Goal: Register for event/course

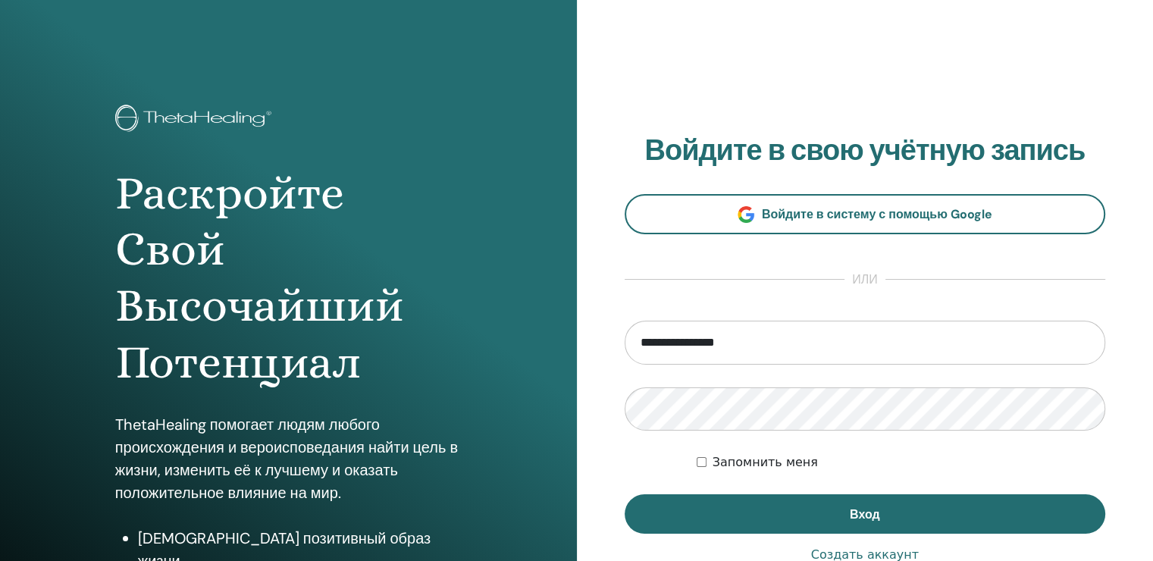
type input "**********"
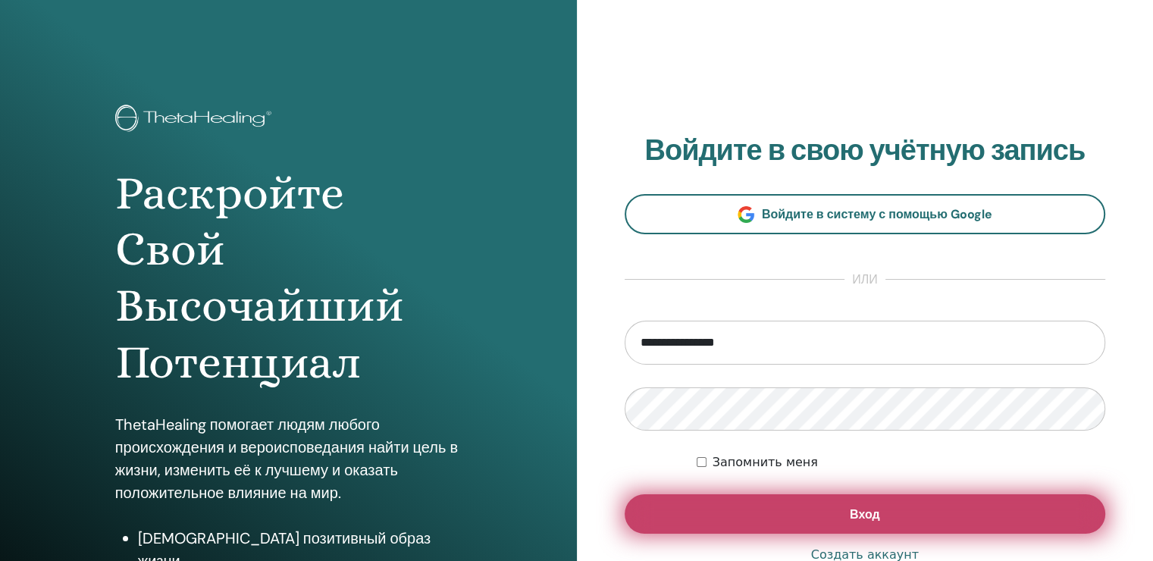
click at [882, 512] on button "Вход" at bounding box center [866, 513] width 482 height 39
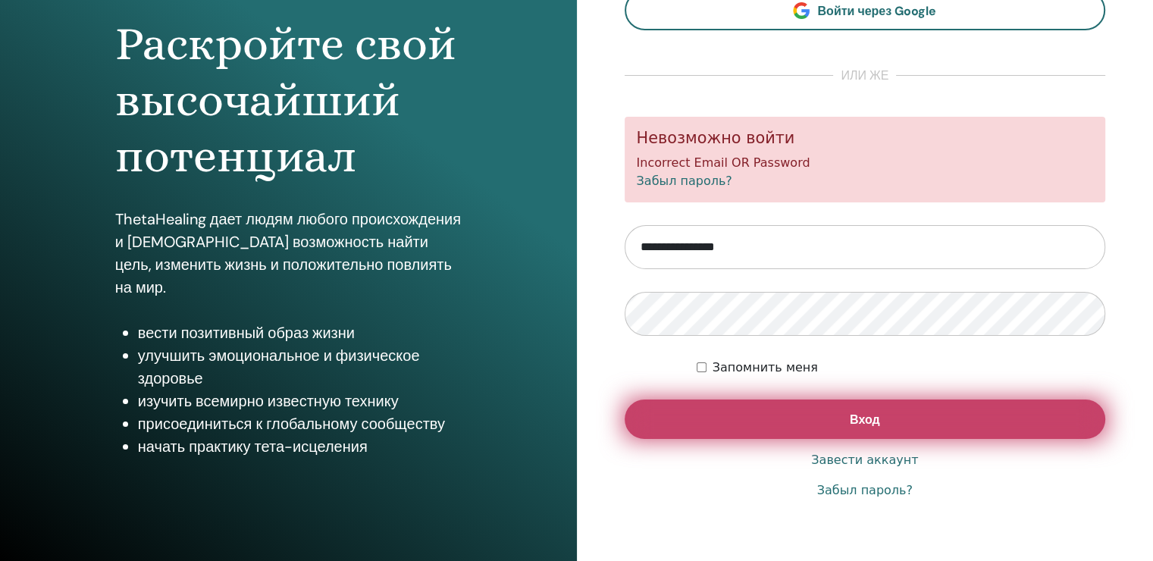
scroll to position [152, 0]
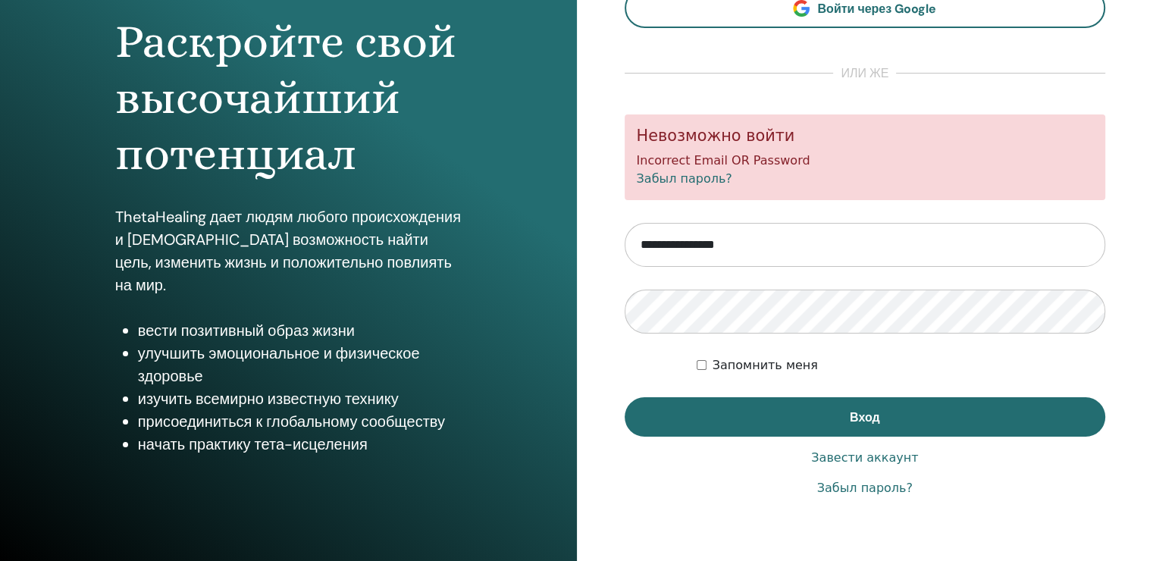
click at [883, 490] on link "Забыл пароль?" at bounding box center [865, 488] width 96 height 18
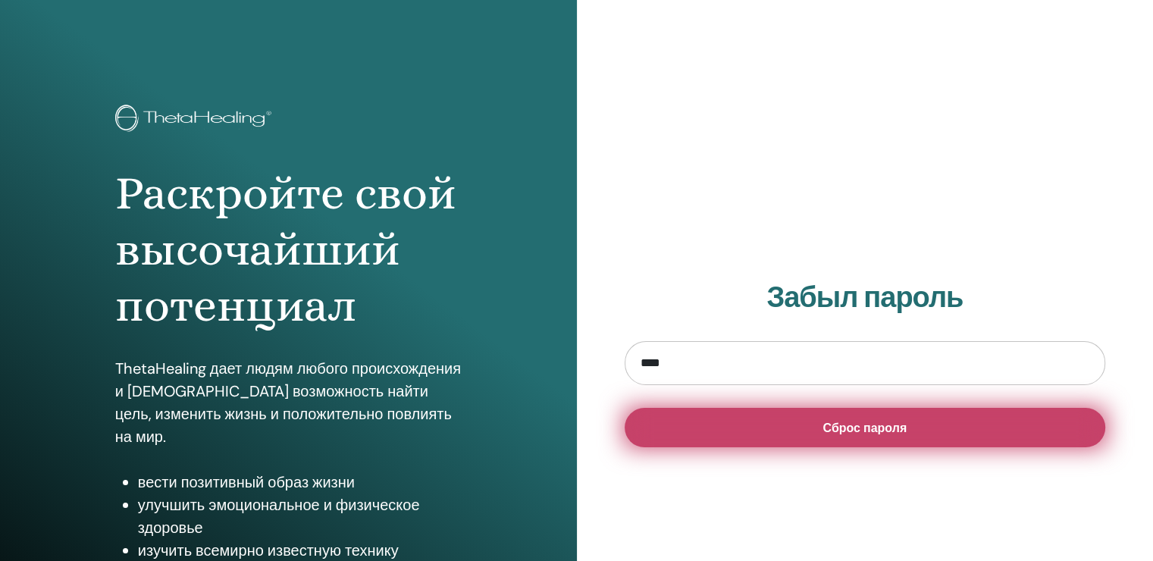
type input "**********"
click at [805, 422] on button "Сброс пароля" at bounding box center [866, 427] width 482 height 39
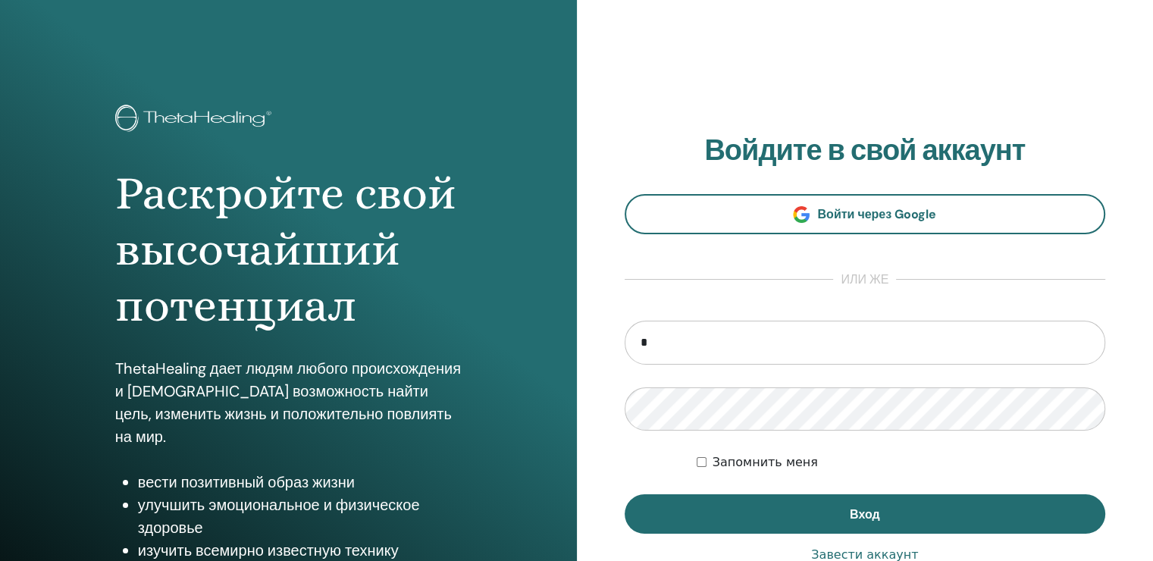
type input "**********"
click at [981, 460] on div "Запомнить меня" at bounding box center [901, 462] width 409 height 18
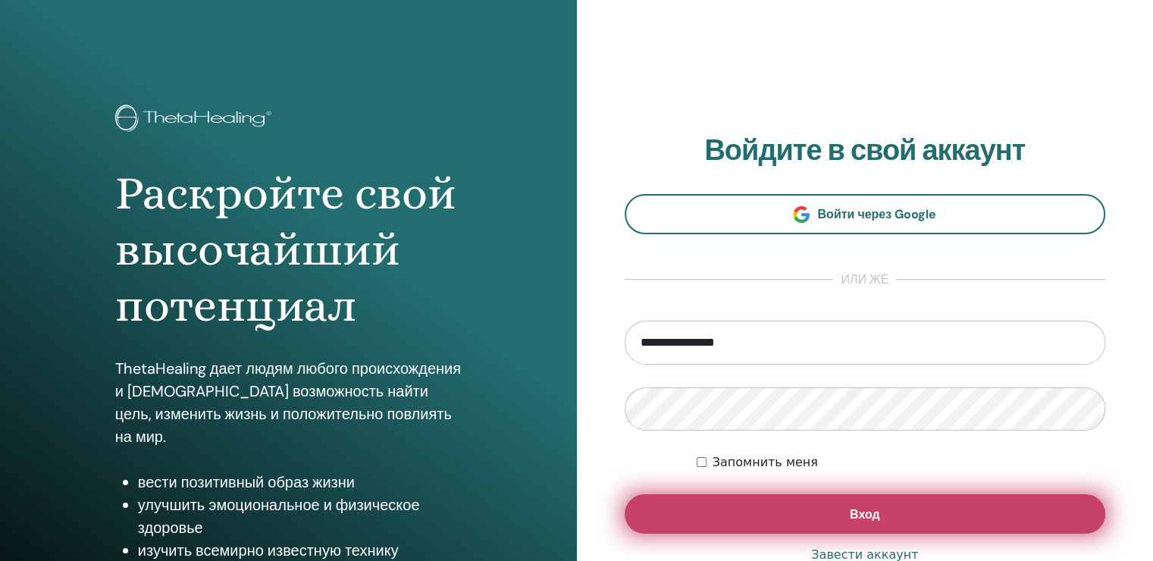
click at [833, 510] on button "Вход" at bounding box center [866, 513] width 482 height 39
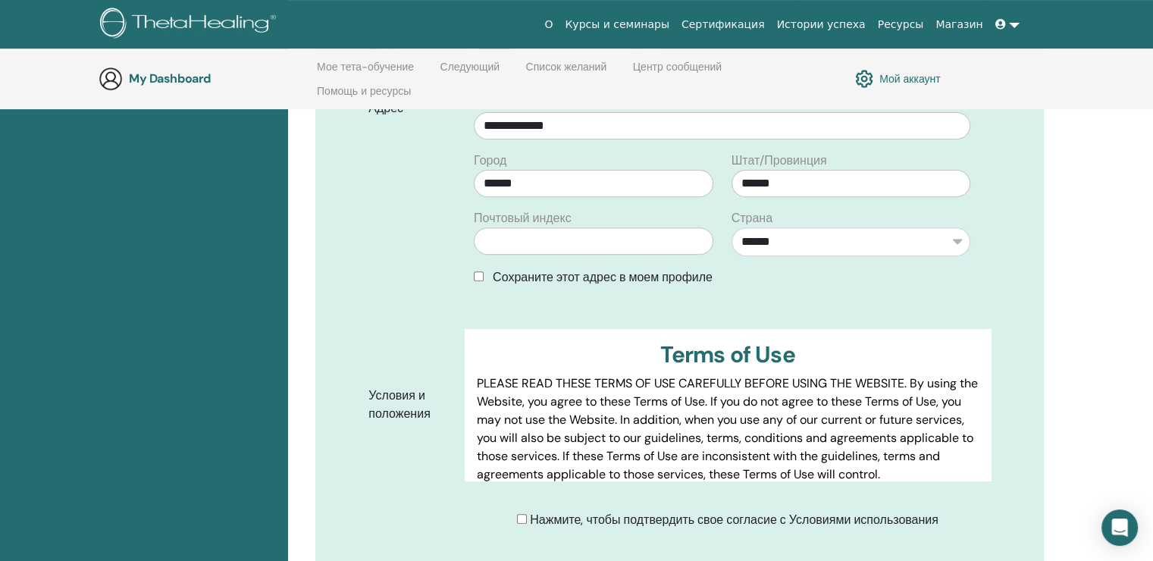
scroll to position [667, 0]
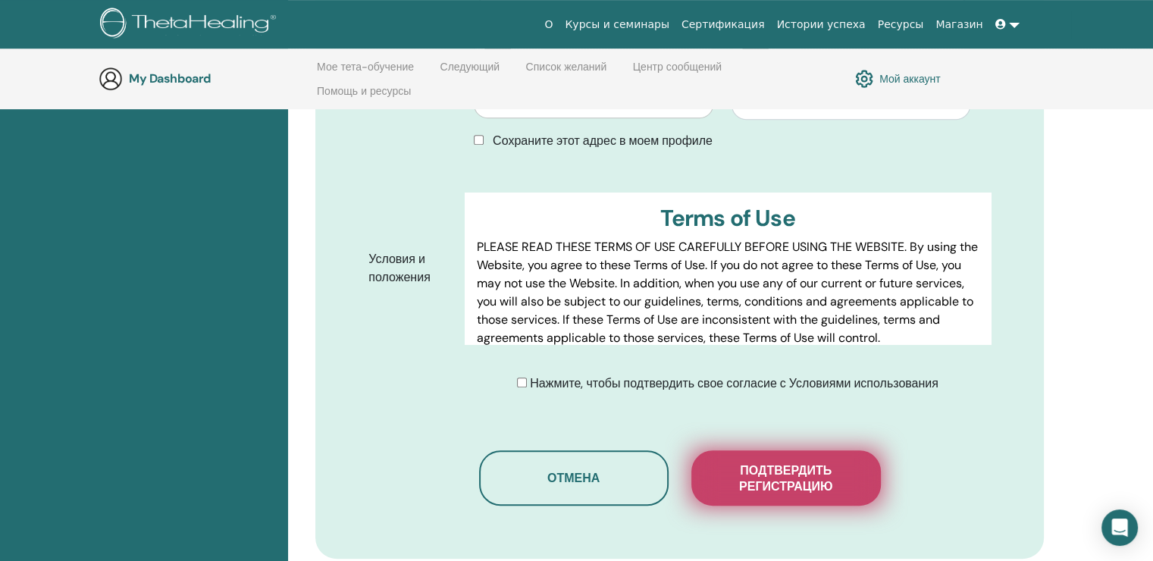
click at [746, 482] on span "Подтвердить регистрацию" at bounding box center [787, 479] width 152 height 32
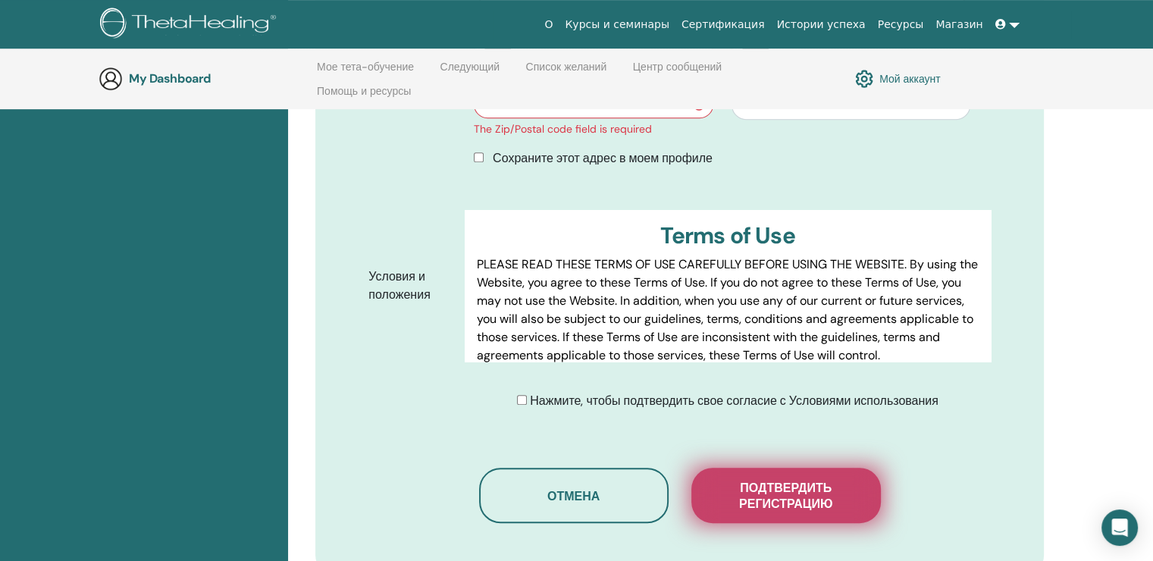
click at [764, 491] on span "Подтвердить регистрацию" at bounding box center [787, 496] width 152 height 32
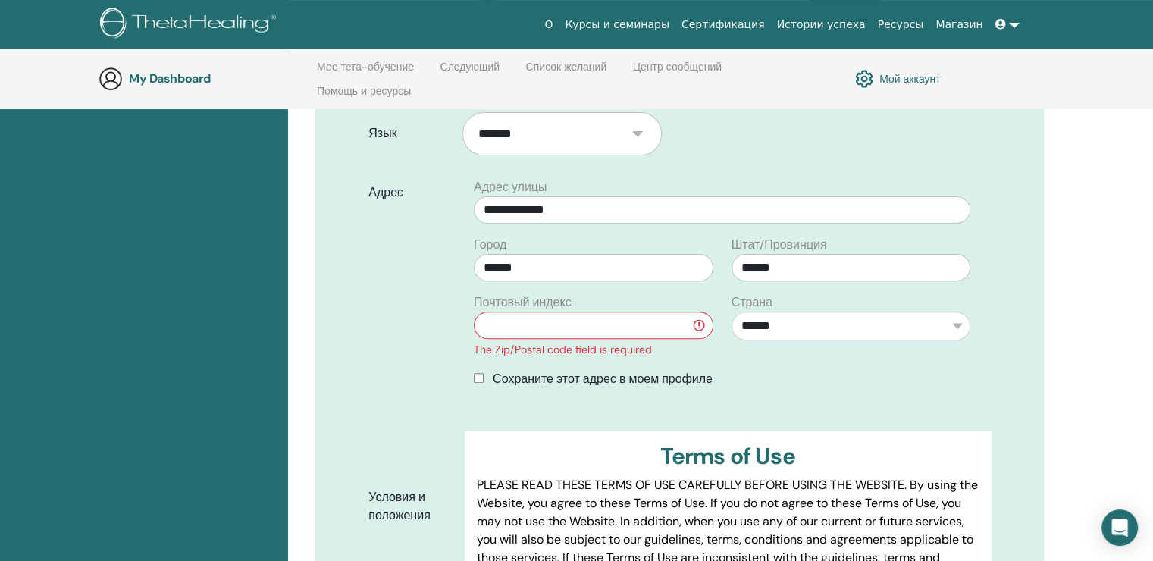
scroll to position [440, 0]
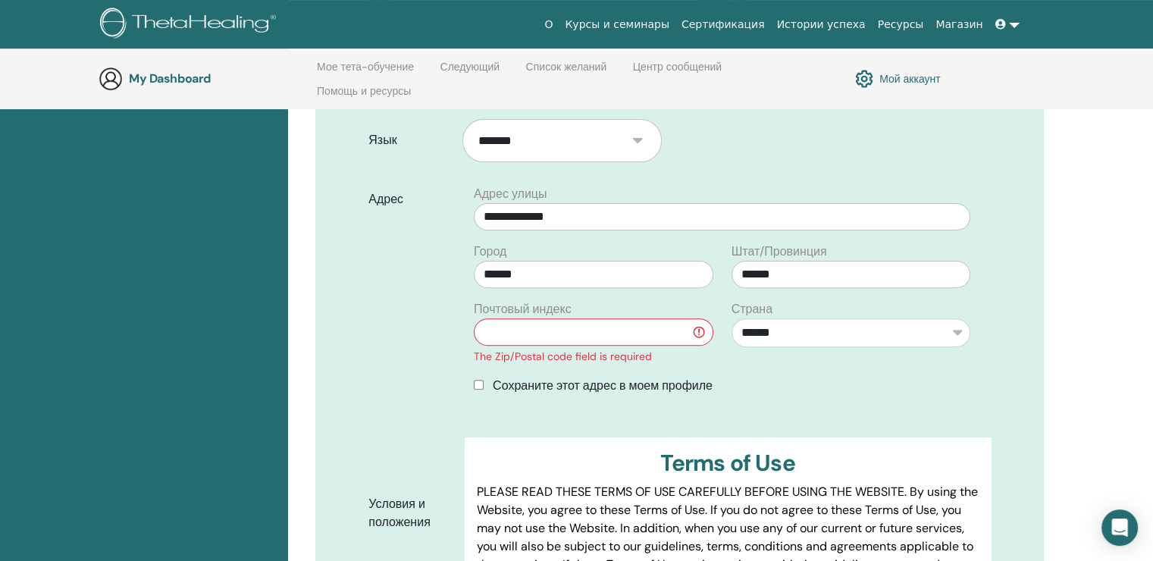
click at [512, 328] on input "text" at bounding box center [593, 331] width 239 height 27
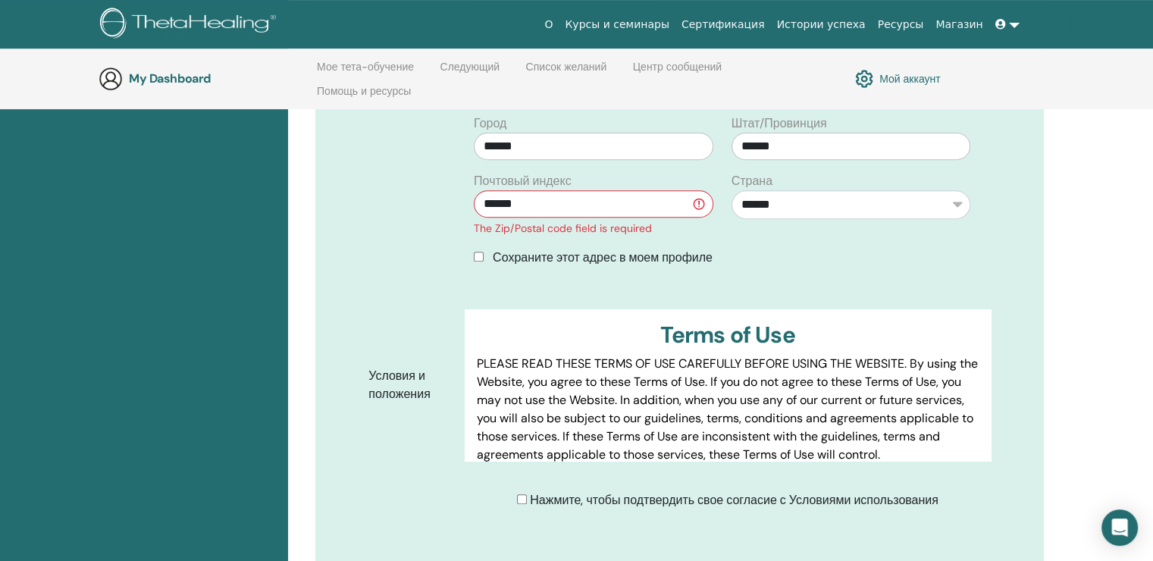
scroll to position [743, 0]
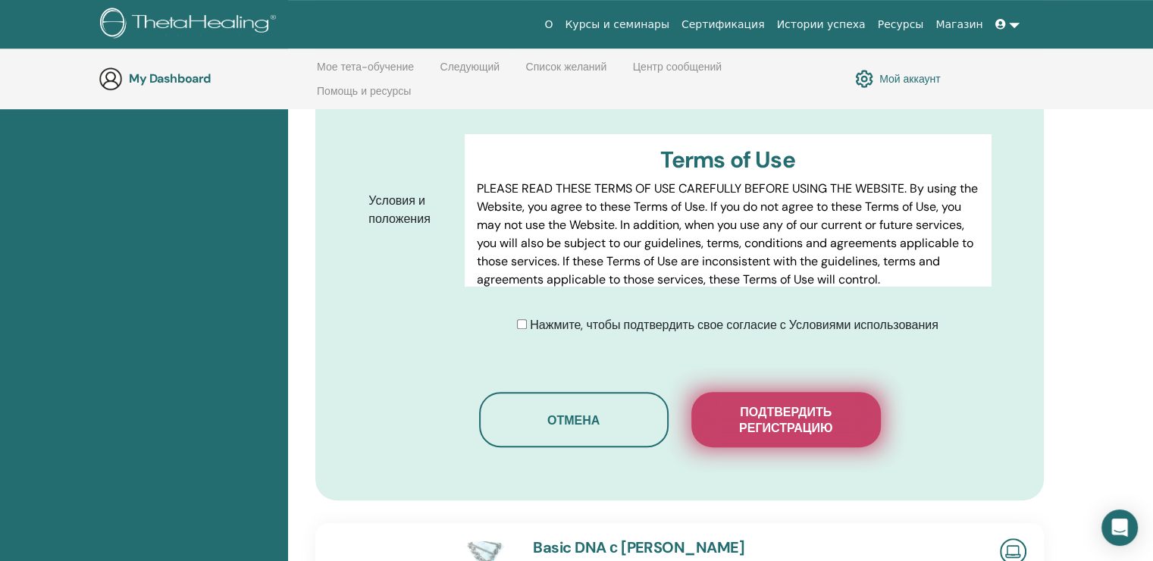
type input "******"
click at [768, 425] on span "Подтвердить регистрацию" at bounding box center [787, 420] width 152 height 32
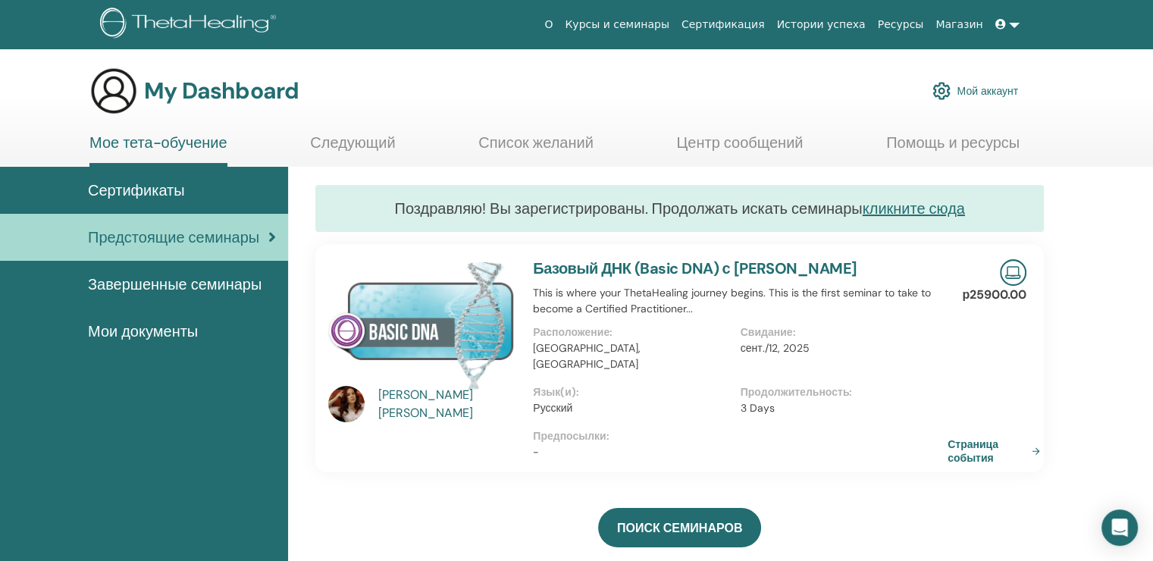
click at [377, 332] on img at bounding box center [421, 324] width 187 height 131
click at [405, 399] on div "Elena Shevchenko-Yontsa" at bounding box center [448, 404] width 140 height 36
click at [1037, 438] on link "Страница события" at bounding box center [999, 451] width 99 height 27
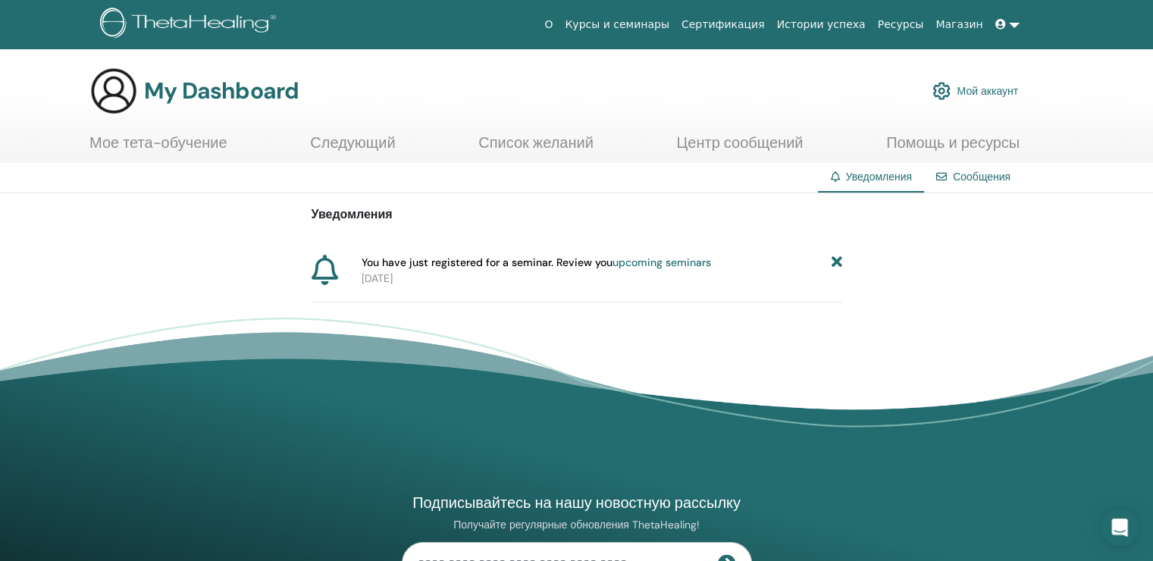
click at [673, 267] on link "upcoming seminars" at bounding box center [662, 263] width 99 height 14
